Goal: Contribute content

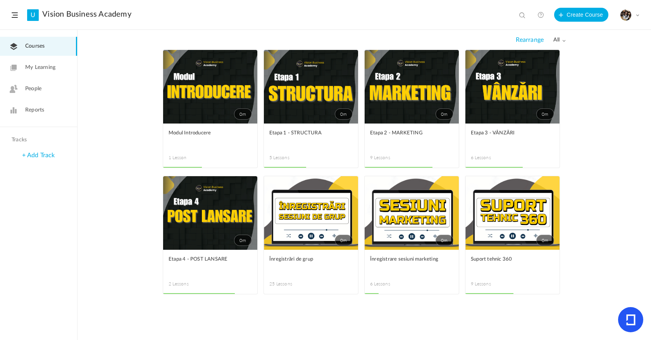
click at [328, 220] on link "0m" at bounding box center [311, 213] width 94 height 74
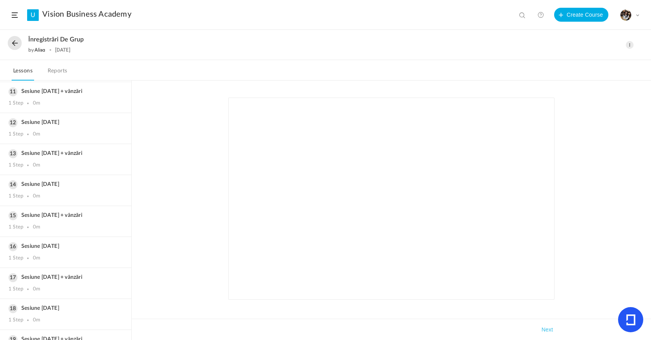
scroll to position [536, 0]
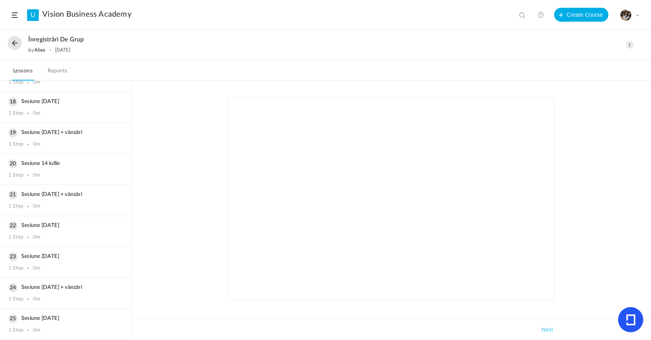
click at [13, 42] on button at bounding box center [15, 43] width 14 height 14
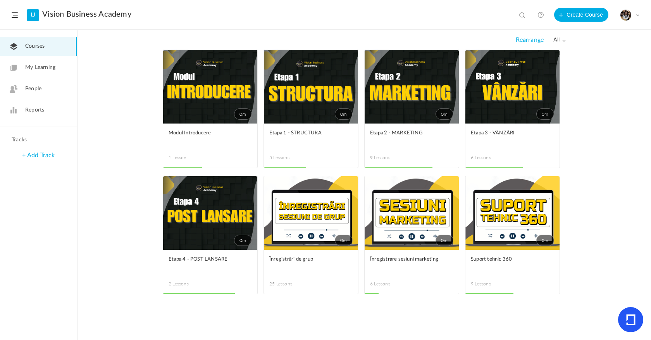
click at [0, 0] on span at bounding box center [0, 0] width 0 height 0
click at [0, 0] on link "Edit" at bounding box center [0, 0] width 0 height 0
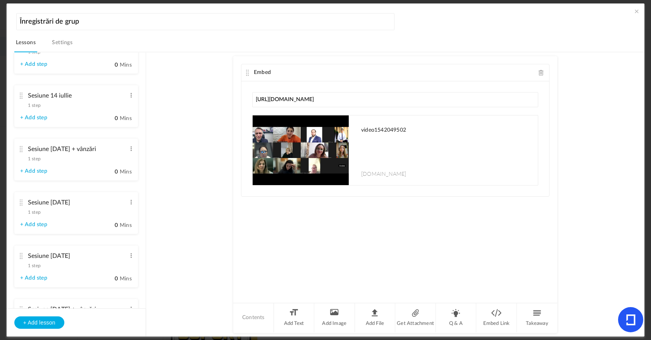
scroll to position [1143, 0]
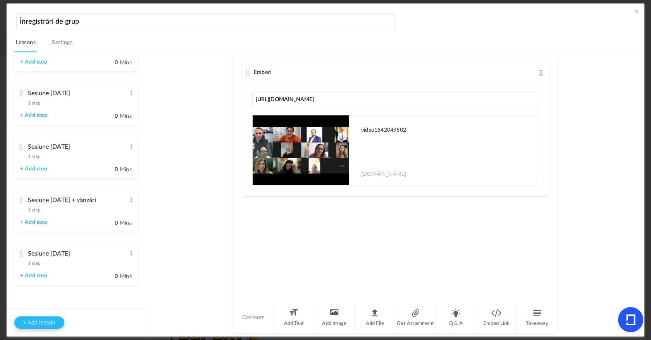
click at [53, 323] on button "+ Add lesson" at bounding box center [39, 323] width 50 height 12
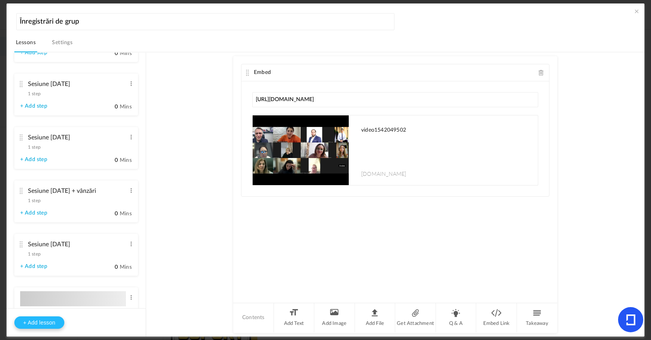
type input "Lesson 26"
type input "0"
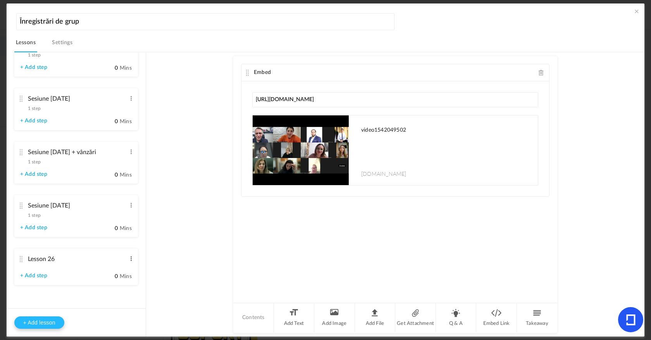
type input "Step 1"
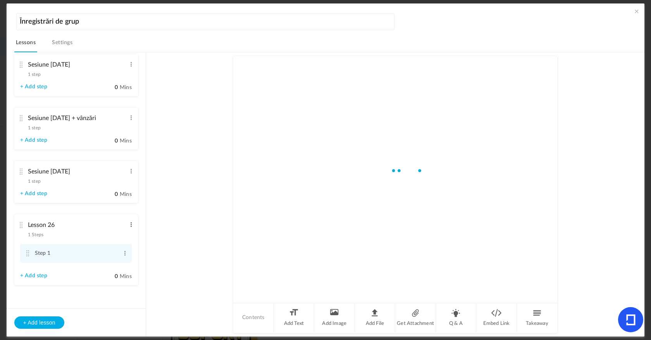
click at [129, 229] on span at bounding box center [131, 225] width 6 height 8
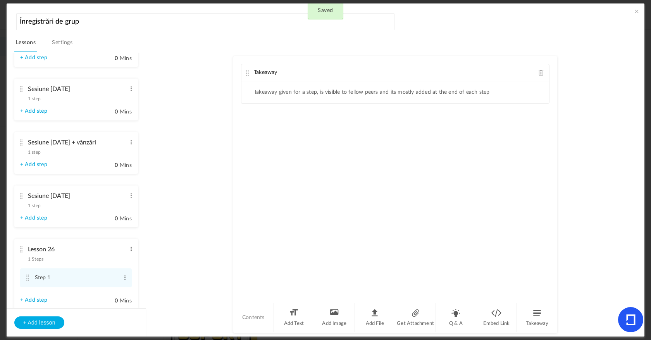
click at [128, 253] on span at bounding box center [131, 249] width 6 height 8
click at [123, 267] on link "Edit" at bounding box center [119, 261] width 30 height 9
click at [103, 258] on input "Lesson 26" at bounding box center [77, 250] width 98 height 16
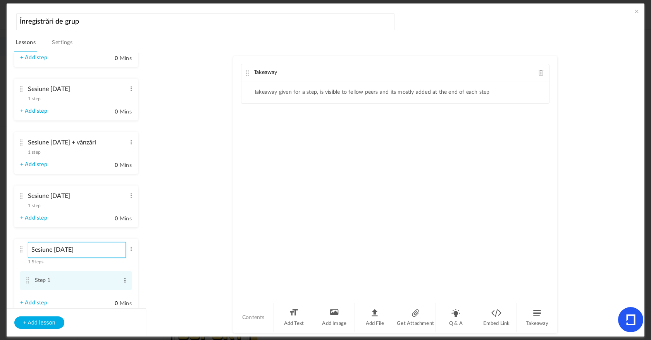
type input "Sesiune [DATE]"
click at [122, 285] on span at bounding box center [125, 281] width 6 height 8
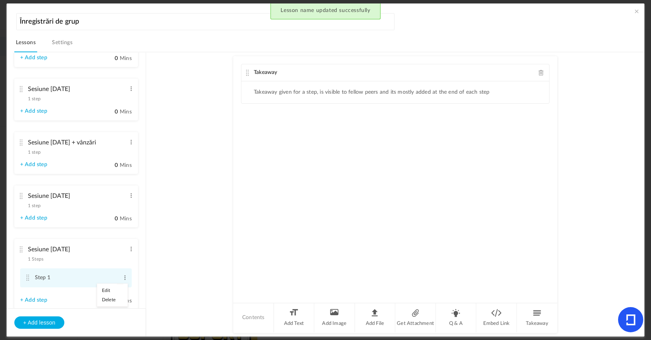
click at [117, 295] on link "Edit" at bounding box center [112, 290] width 30 height 9
click at [105, 286] on input "Step 1" at bounding box center [76, 278] width 83 height 15
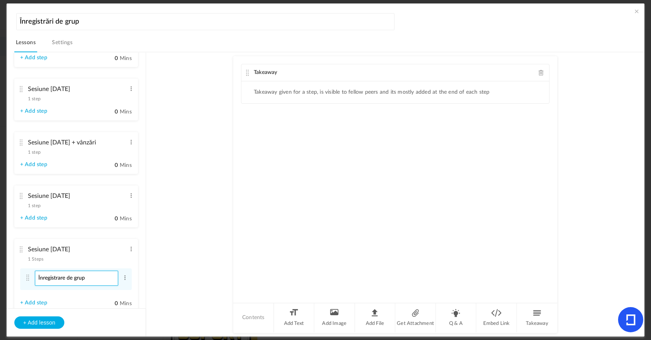
type input "Înregistrare de grup"
click at [136, 278] on ul "Sesiune [DATE] + vânzări 1 step Edit Delete Înregistrare grup + vânzări Edit De…" at bounding box center [76, 181] width 139 height 256
click at [541, 71] on span at bounding box center [541, 73] width 5 height 6
click at [488, 318] on li "Embed Link" at bounding box center [497, 318] width 41 height 29
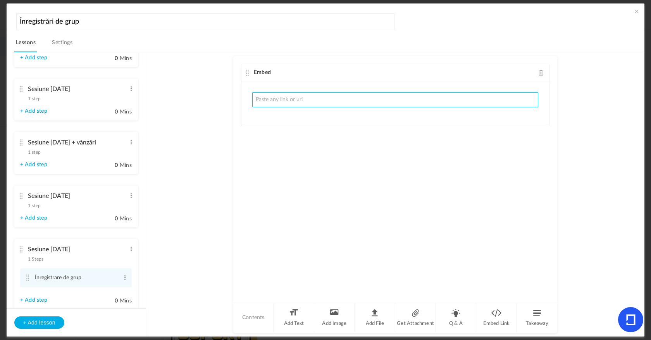
paste input "[URL][DOMAIN_NAME]"
type input "[URL][DOMAIN_NAME]"
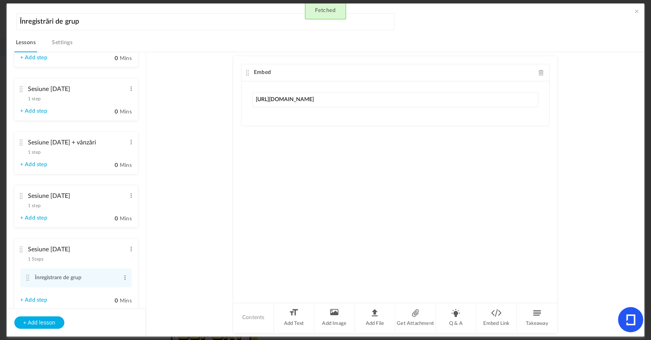
click at [390, 153] on div "Embed [URL][DOMAIN_NAME] Fetched" at bounding box center [395, 179] width 324 height 246
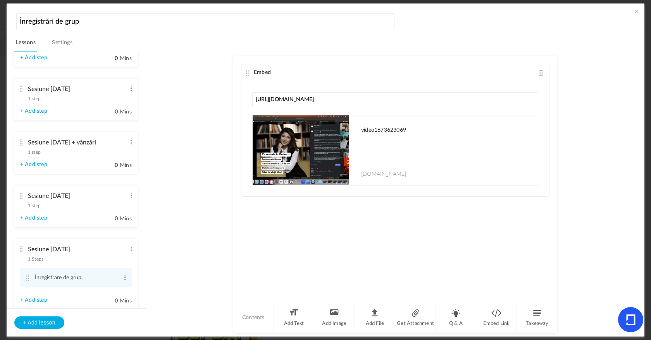
click at [635, 12] on span at bounding box center [637, 11] width 8 height 8
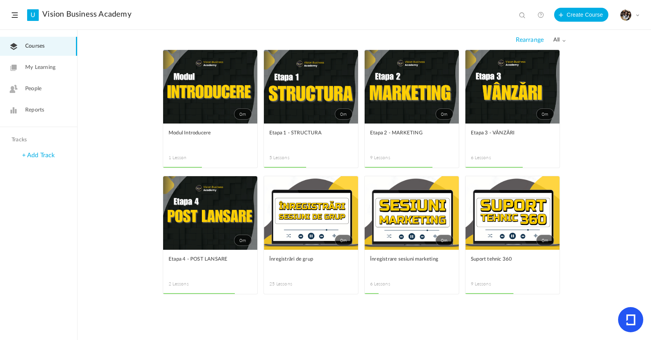
click at [280, 217] on link "0m" at bounding box center [311, 213] width 94 height 74
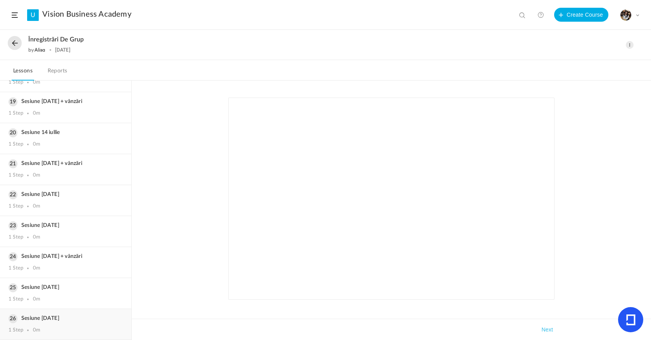
click at [69, 319] on h3 "Sesiune [DATE]" at bounding box center [66, 319] width 114 height 7
